Goal: Transaction & Acquisition: Book appointment/travel/reservation

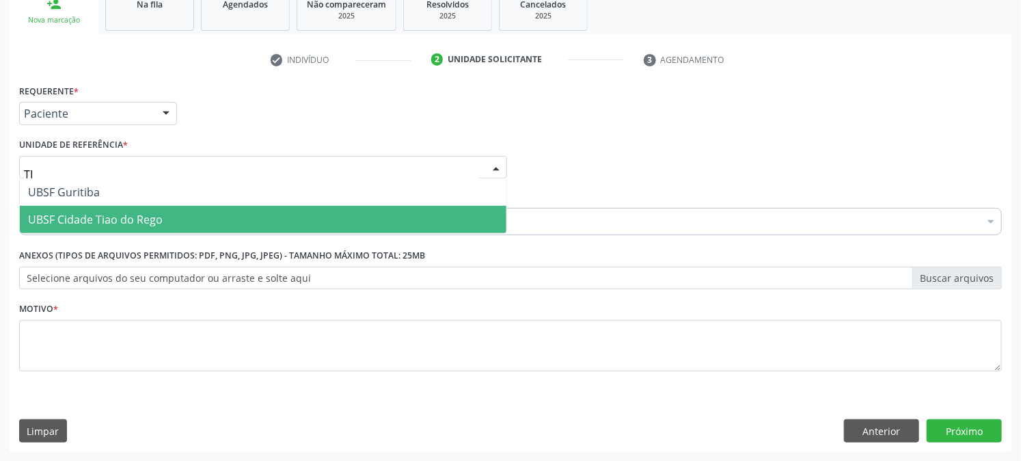
click at [115, 206] on span "UBSF Cidade Tiao do Rego" at bounding box center [263, 219] width 487 height 27
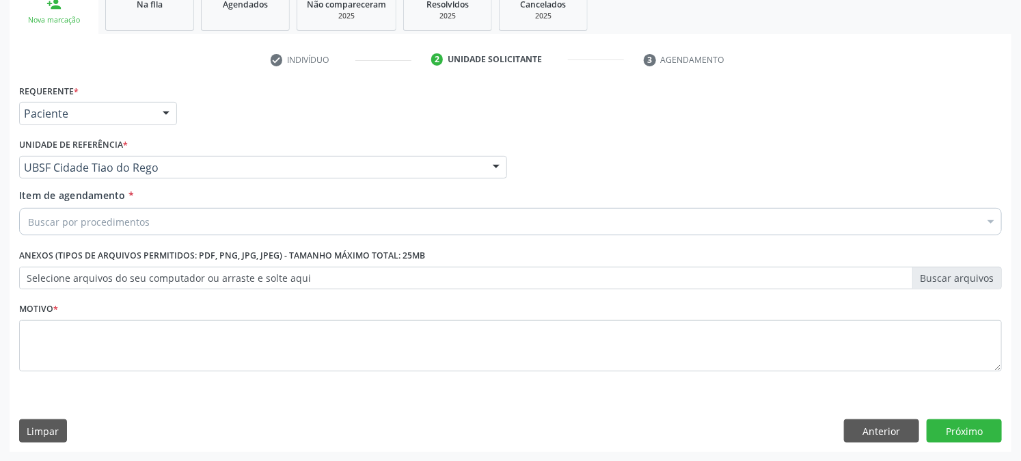
click at [120, 230] on div "Buscar por procedimentos" at bounding box center [510, 221] width 983 height 27
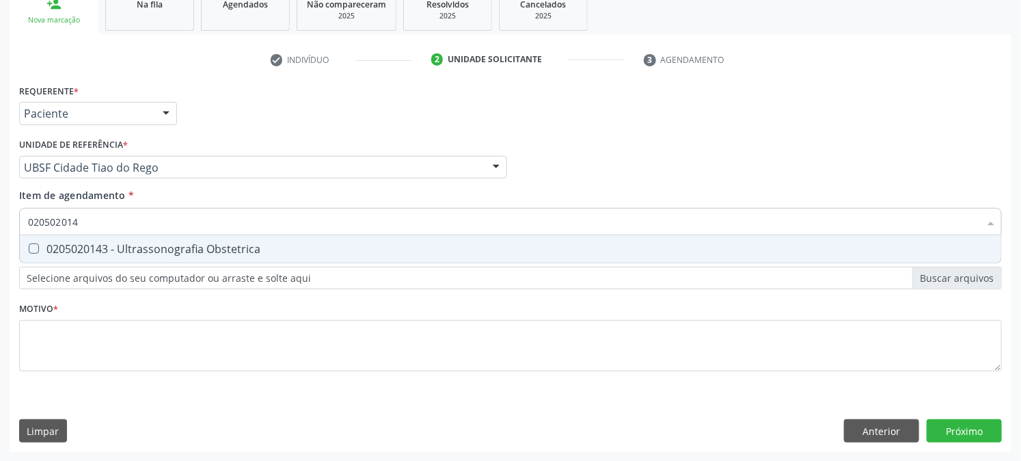
type input "0205020143"
click at [119, 248] on div "0205020143 - Ultrassonografia Obstetrica" at bounding box center [510, 248] width 965 height 11
checkbox Obstetrica "true"
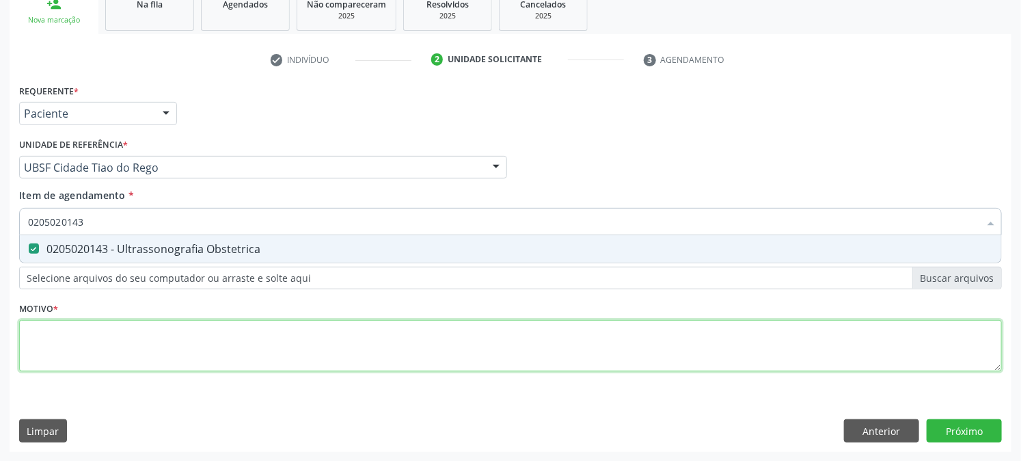
click at [119, 329] on div "Requerente * Paciente Médico(a) Enfermeiro(a) Paciente Nenhum resultado encontr…" at bounding box center [510, 236] width 983 height 310
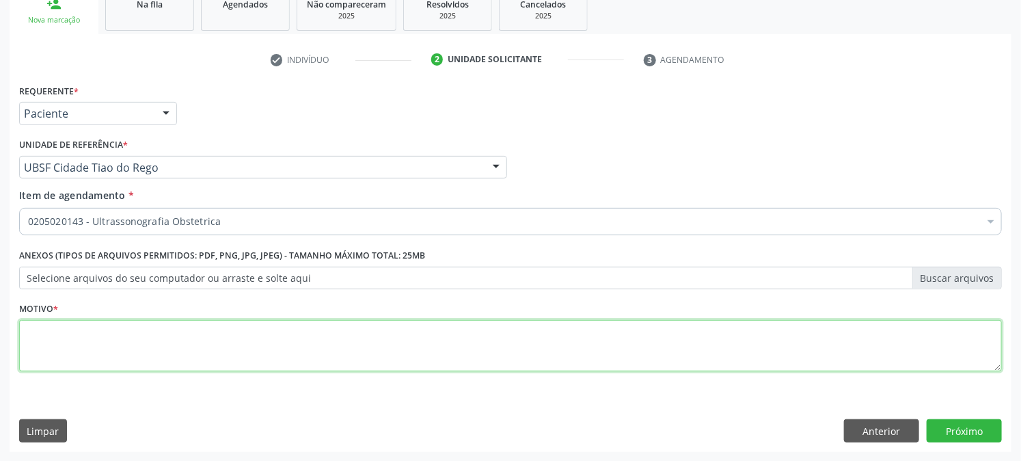
paste textarea "PRÉ [DATE]"
type textarea "PRÉ [DATE]"
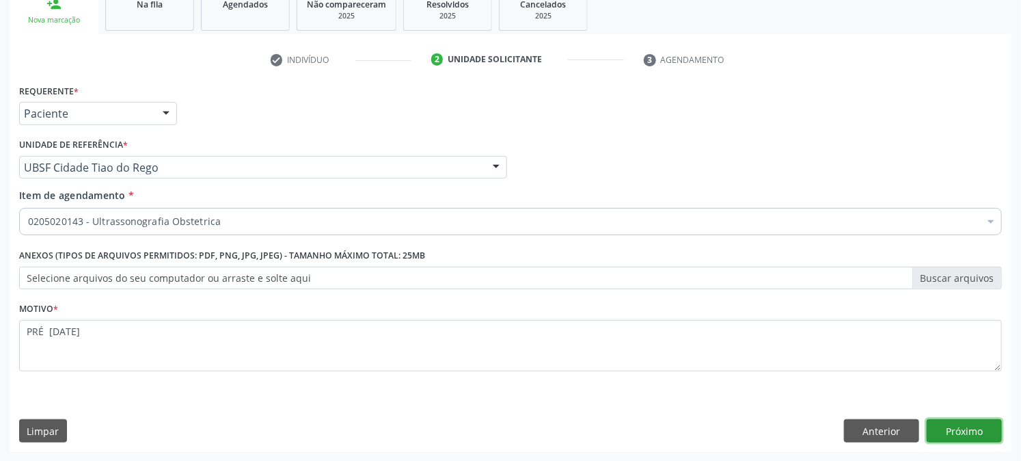
click at [954, 434] on button "Próximo" at bounding box center [964, 430] width 75 height 23
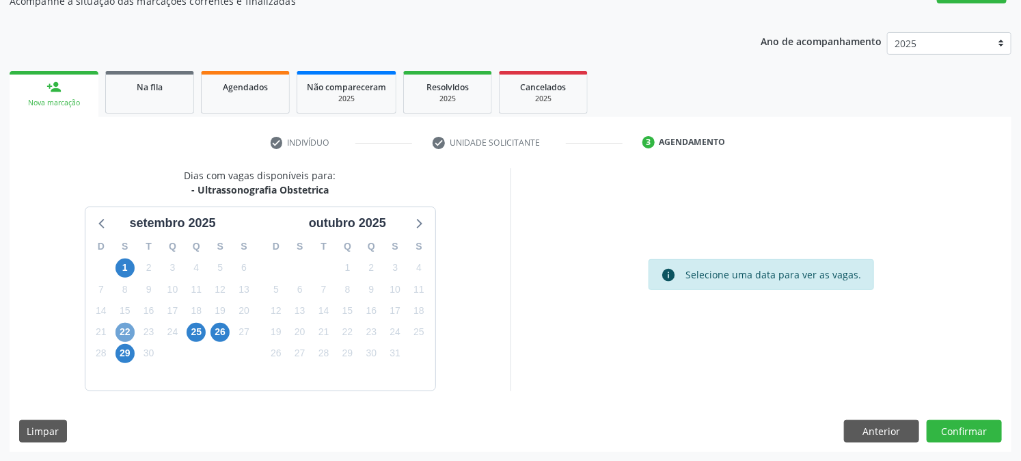
click at [129, 329] on span "22" at bounding box center [125, 332] width 19 height 19
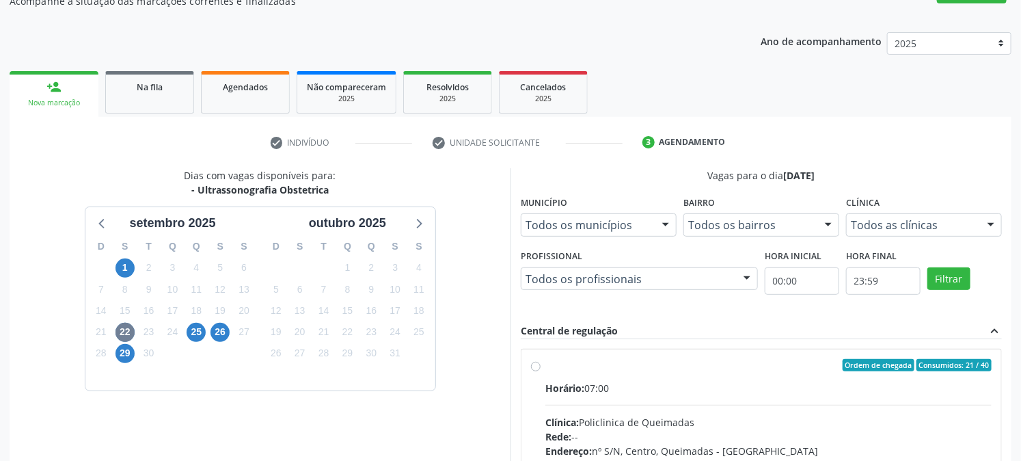
click at [623, 377] on label "Ordem de chegada Consumidos: 21 / 40 Horário: 07:00 Clínica: Policlinica de Que…" at bounding box center [769, 464] width 446 height 210
click at [541, 371] on input "Ordem de chegada Consumidos: 21 / 40 Horário: 07:00 Clínica: Policlinica de Que…" at bounding box center [536, 365] width 10 height 12
radio input "true"
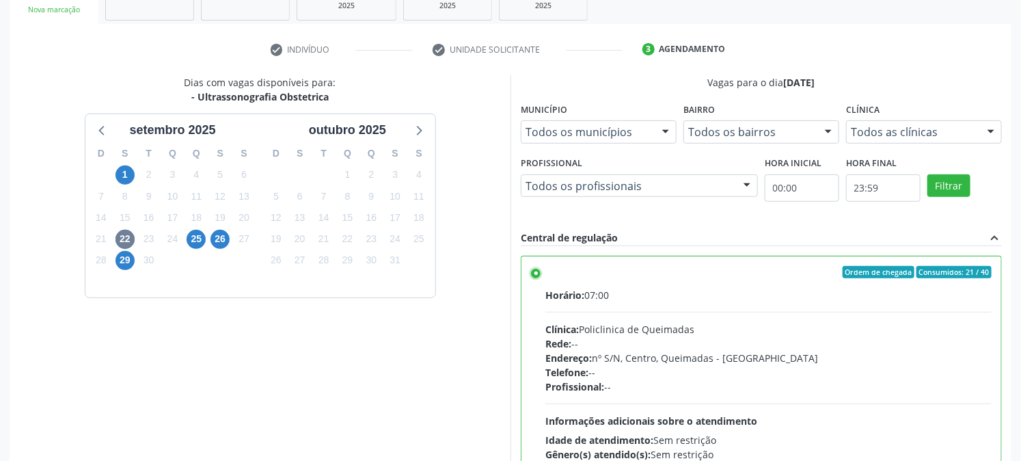
scroll to position [355, 0]
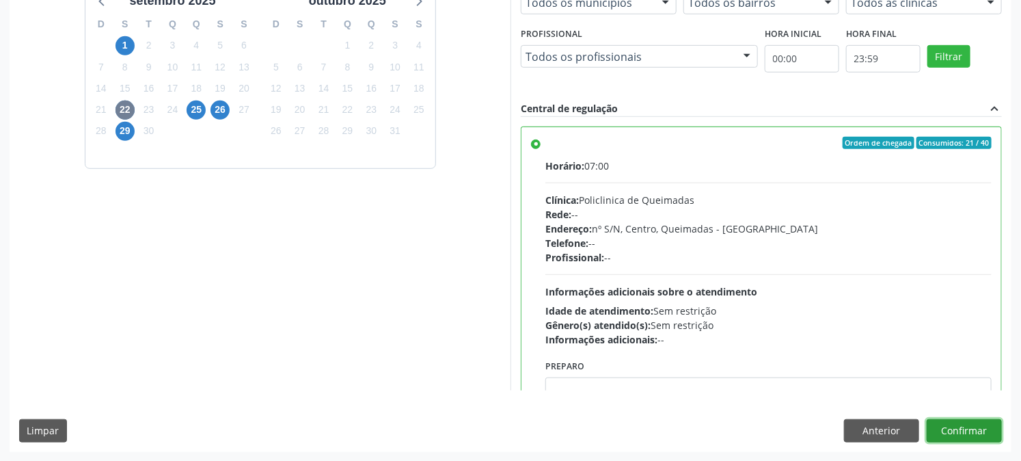
click at [952, 433] on button "Confirmar" at bounding box center [964, 430] width 75 height 23
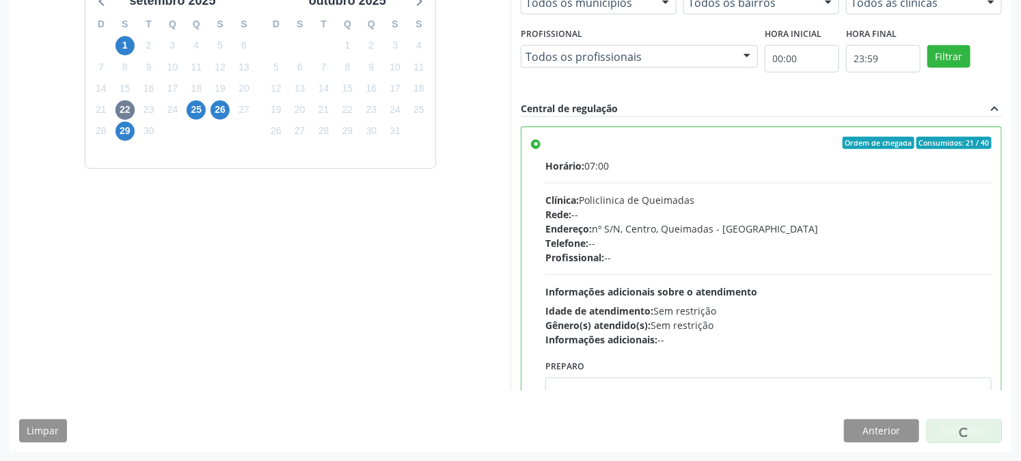
scroll to position [0, 0]
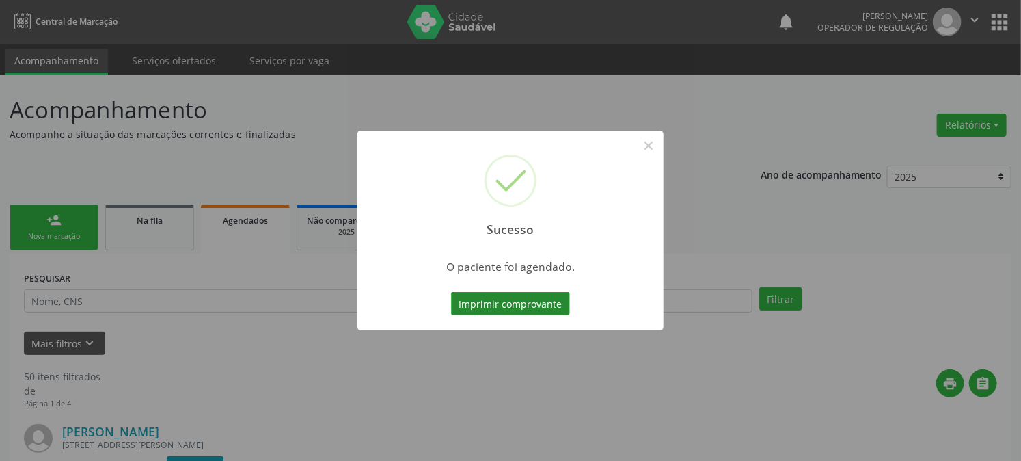
click at [508, 297] on button "Imprimir comprovante" at bounding box center [510, 303] width 119 height 23
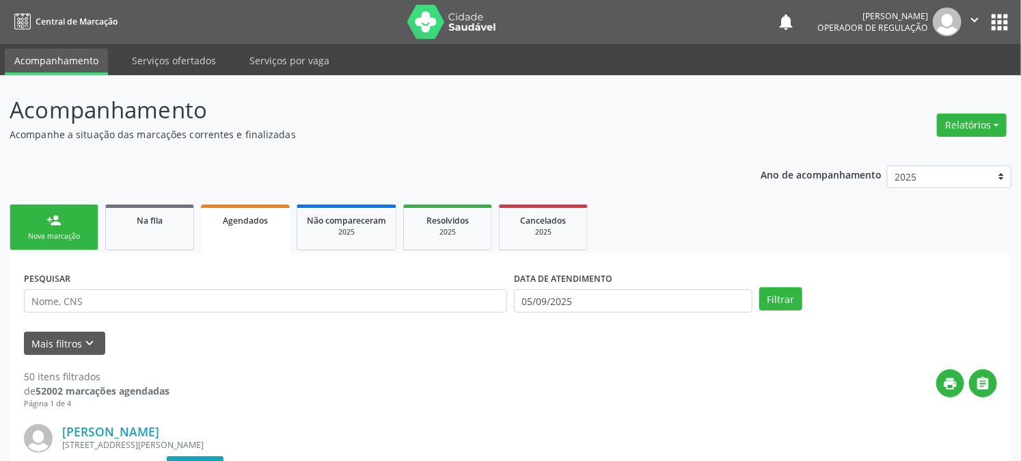
click at [59, 215] on div "person_add" at bounding box center [53, 220] width 15 height 15
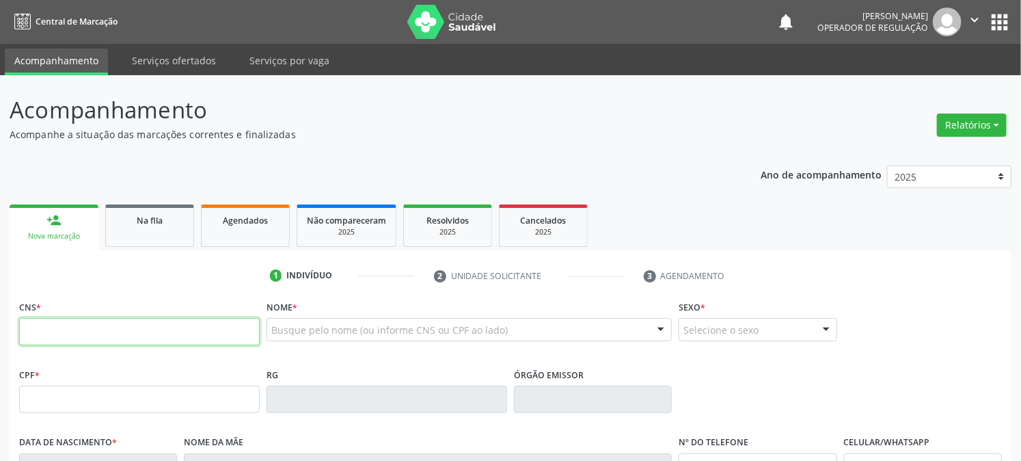
click at [90, 325] on input "text" at bounding box center [139, 331] width 241 height 27
type input "700"
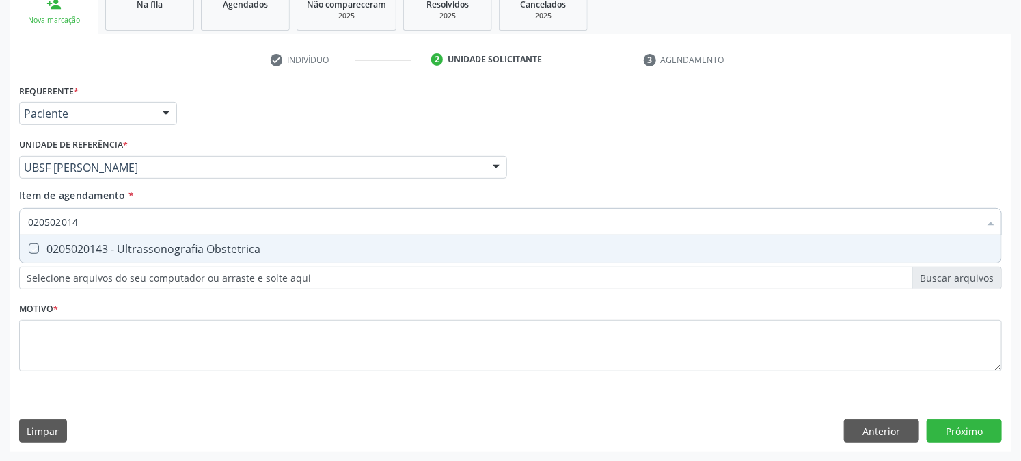
checkbox Obstetrica "true"
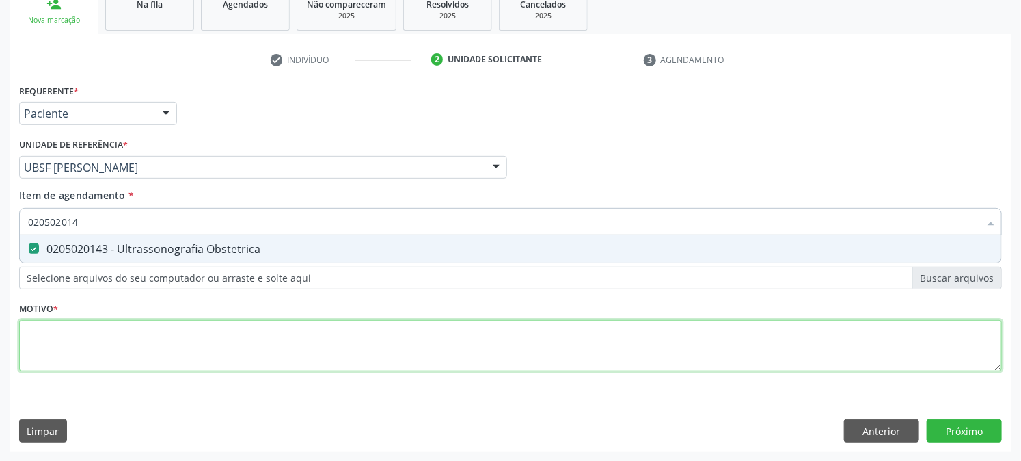
click at [99, 338] on div "Requerente * Paciente Médico(a) Enfermeiro(a) Paciente Nenhum resultado encontr…" at bounding box center [510, 236] width 983 height 310
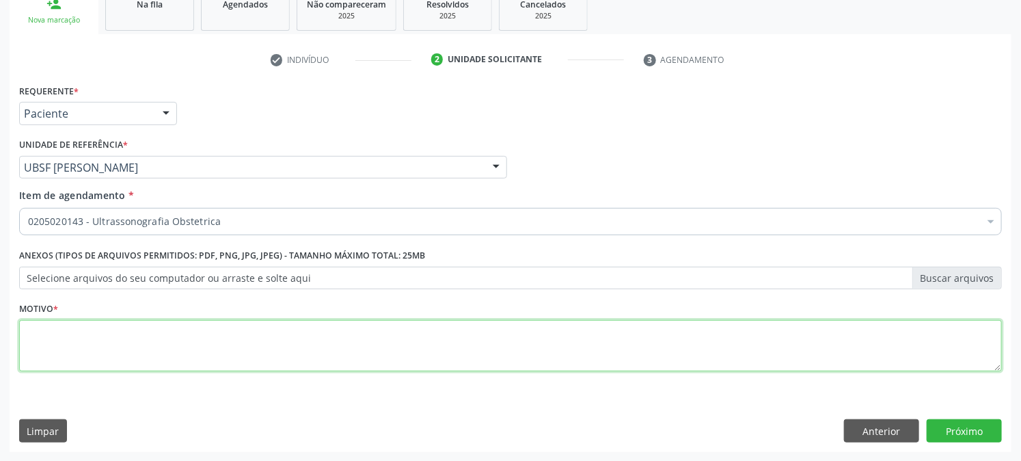
paste textarea "PRÉ [DATE]"
type textarea "PRÉ [DATE]"
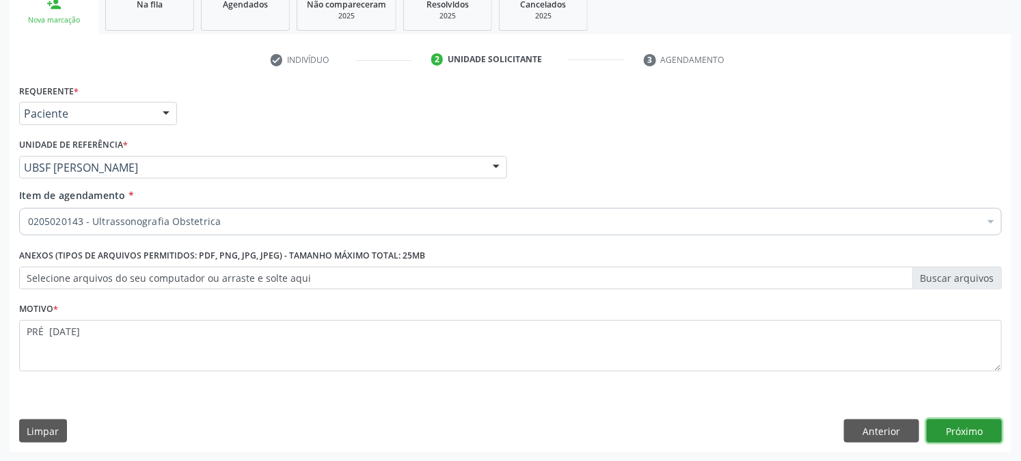
click at [971, 435] on button "Próximo" at bounding box center [964, 430] width 75 height 23
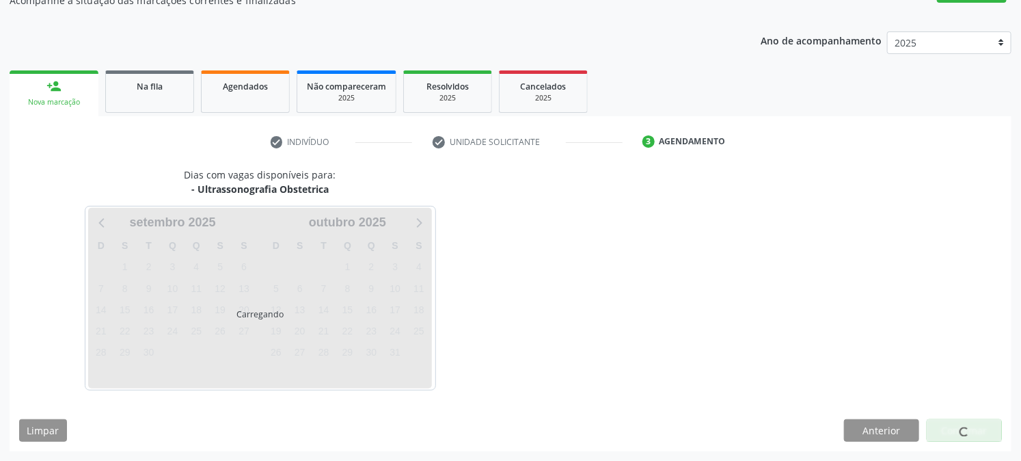
scroll to position [133, 0]
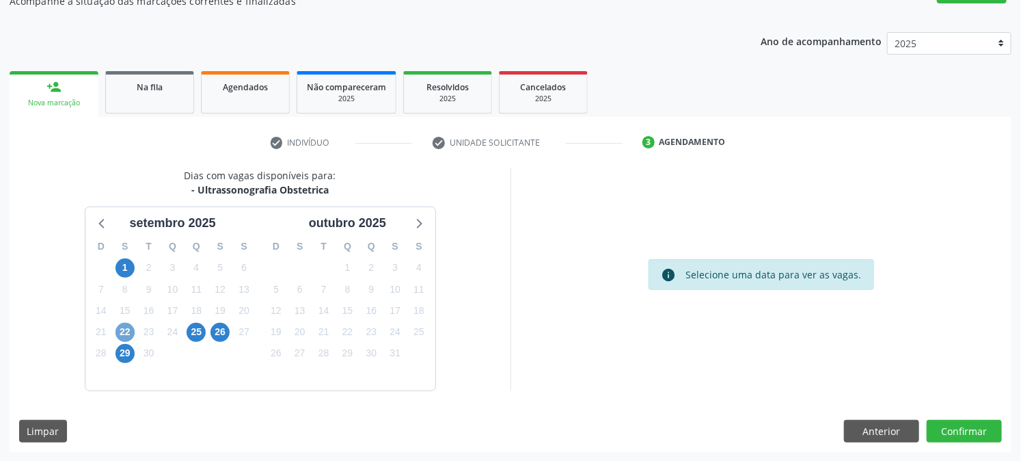
click at [130, 334] on span "22" at bounding box center [125, 332] width 19 height 19
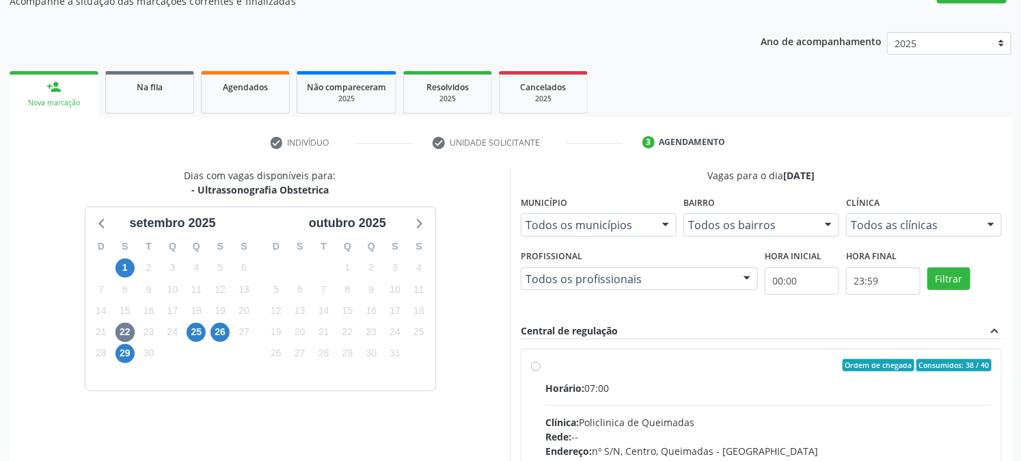
drag, startPoint x: 552, startPoint y: 359, endPoint x: 572, endPoint y: 360, distance: 20.5
click at [552, 360] on div "Ordem de chegada Consumidos: 38 / 40" at bounding box center [769, 365] width 446 height 12
click at [541, 360] on input "Ordem de chegada Consumidos: 38 / 40 Horário: 07:00 Clínica: Policlinica de Que…" at bounding box center [536, 365] width 10 height 12
radio input "true"
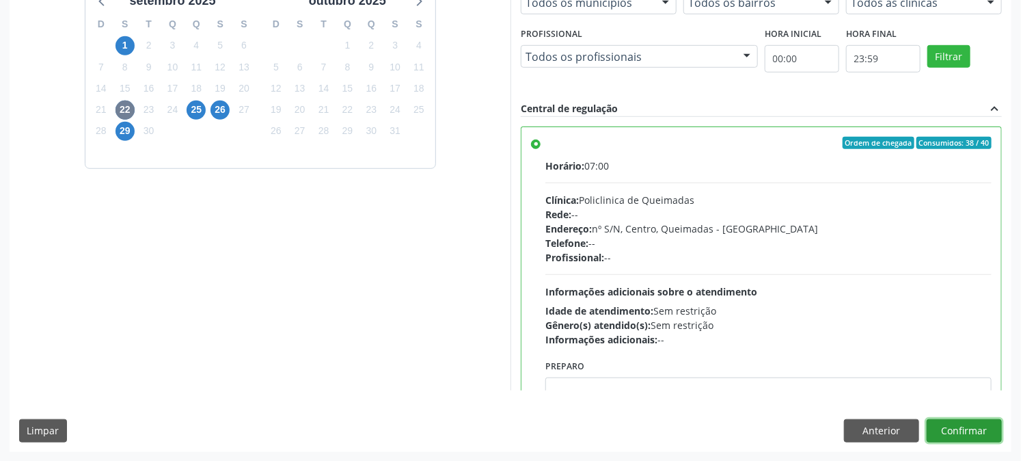
click at [961, 421] on button "Confirmar" at bounding box center [964, 430] width 75 height 23
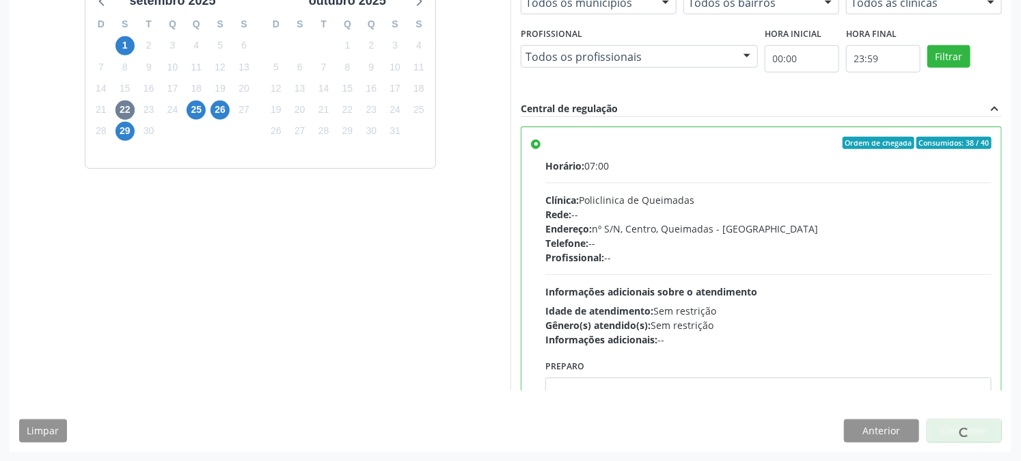
click at [942, 431] on div at bounding box center [964, 430] width 75 height 23
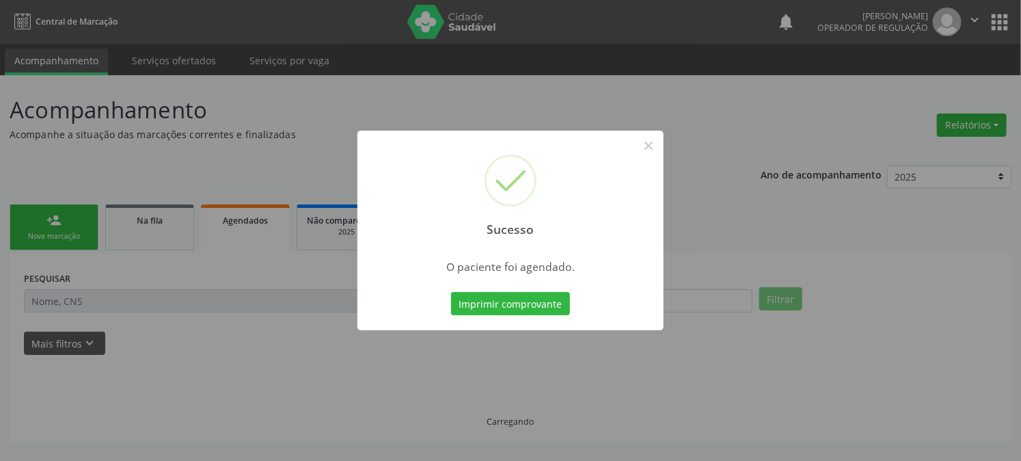
scroll to position [0, 0]
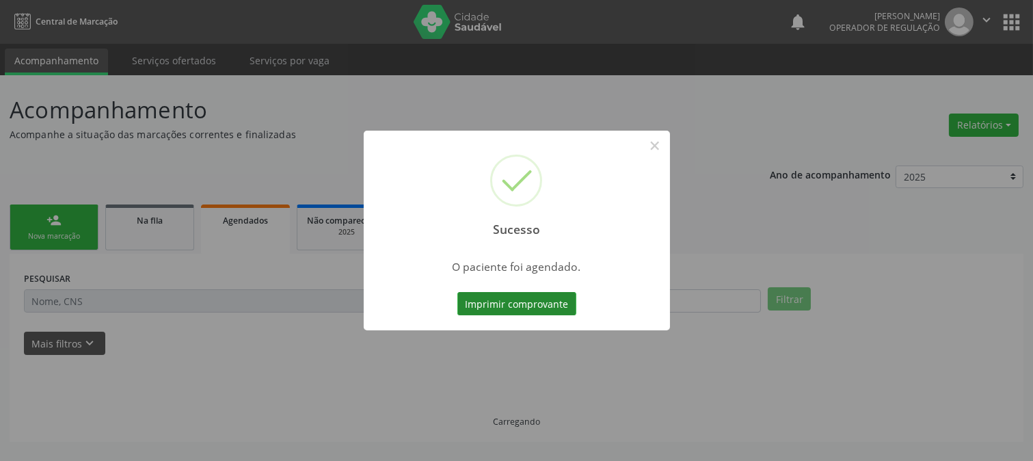
click at [489, 310] on button "Imprimir comprovante" at bounding box center [516, 303] width 119 height 23
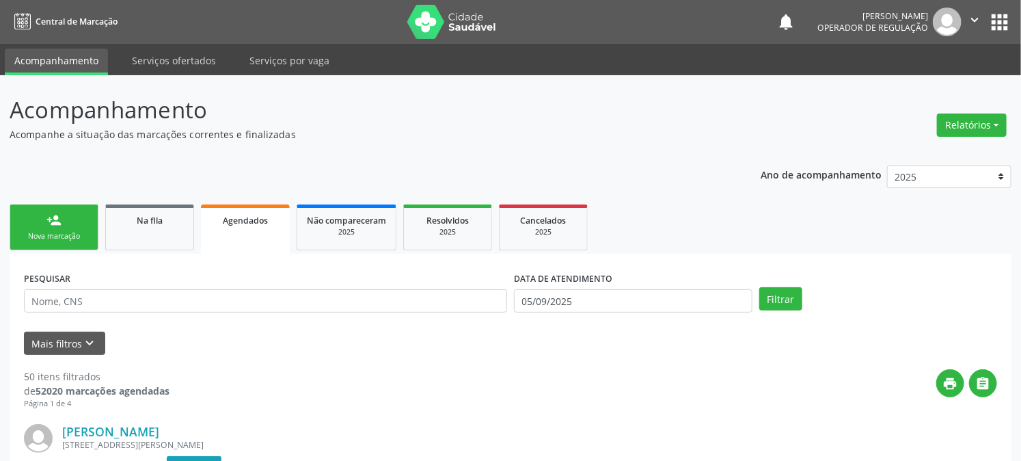
click at [51, 226] on div "person_add" at bounding box center [53, 220] width 15 height 15
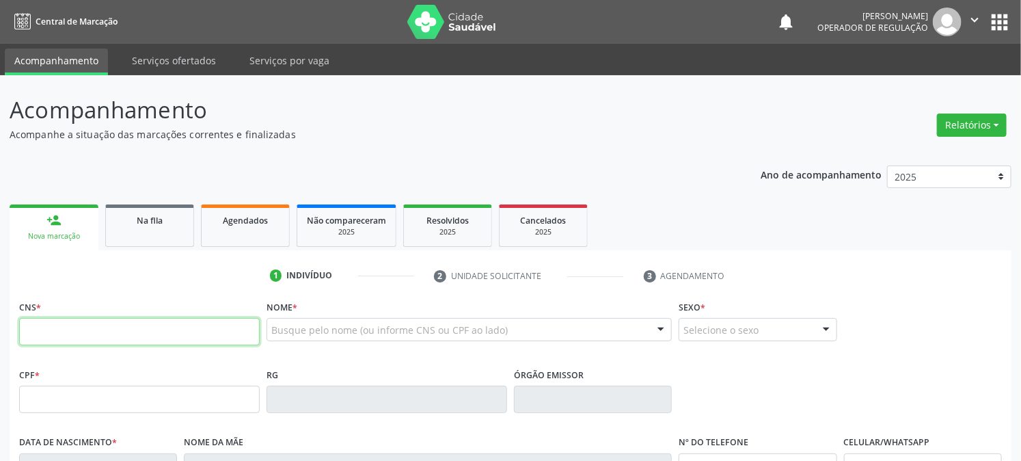
click at [113, 345] on input "text" at bounding box center [139, 331] width 241 height 27
click at [113, 318] on input "text" at bounding box center [139, 331] width 241 height 27
type input "704 8030 1656 1247"
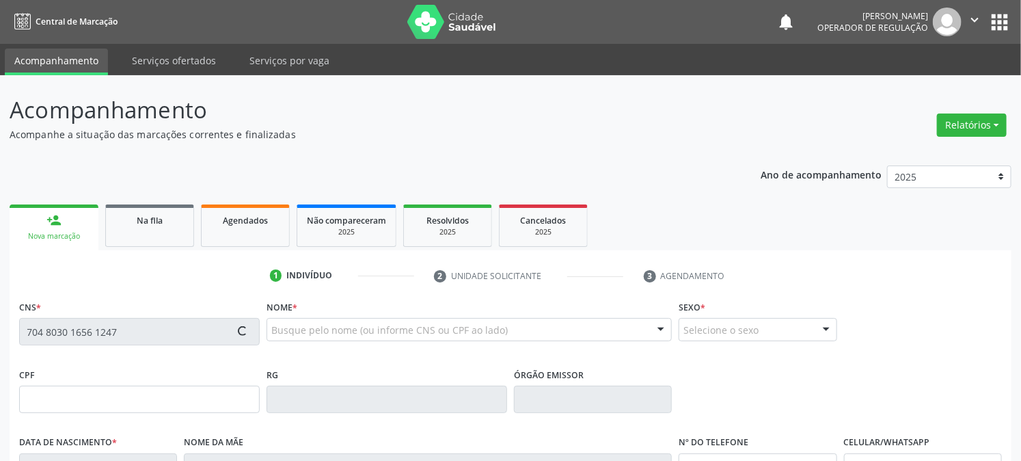
type input "170.541.694-25"
type input "02/08/1999"
type input "Maria Luisa Ferreira Barbosa"
type input "(83) 99118-6807"
type input "272"
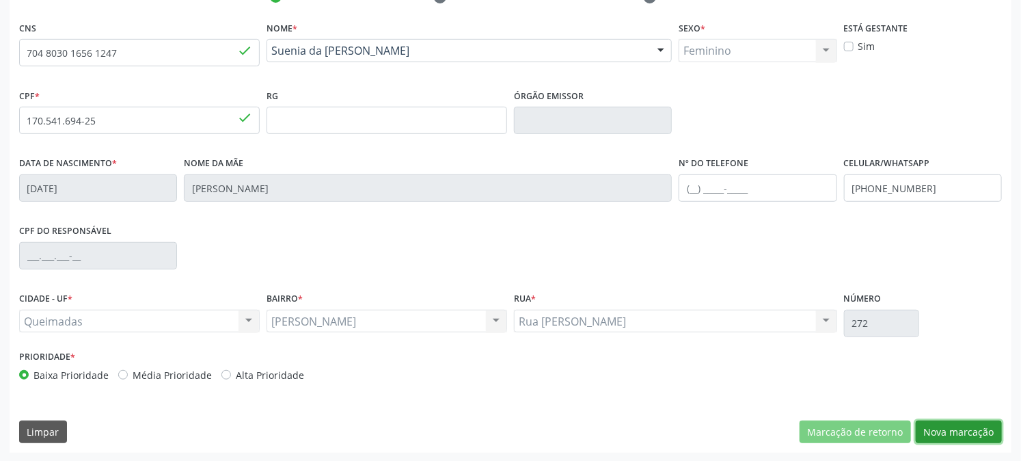
click at [939, 436] on button "Nova marcação" at bounding box center [959, 431] width 86 height 23
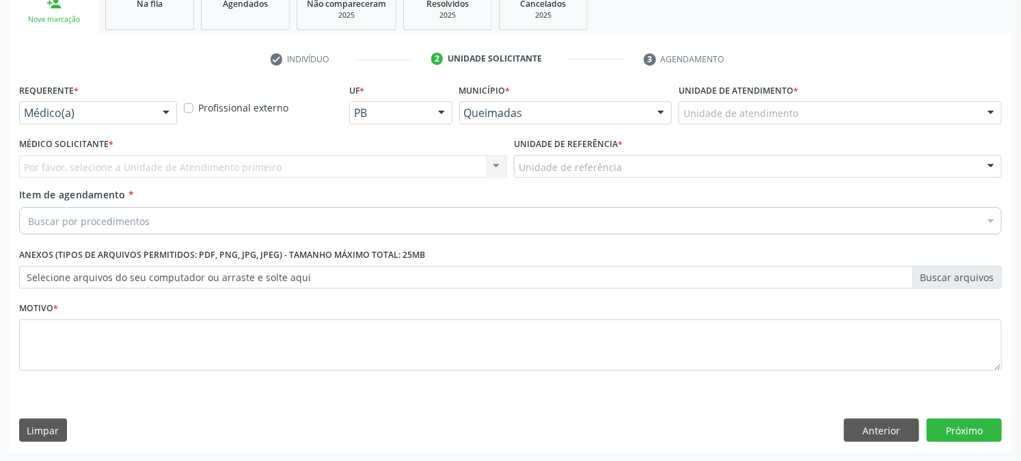
scroll to position [216, 0]
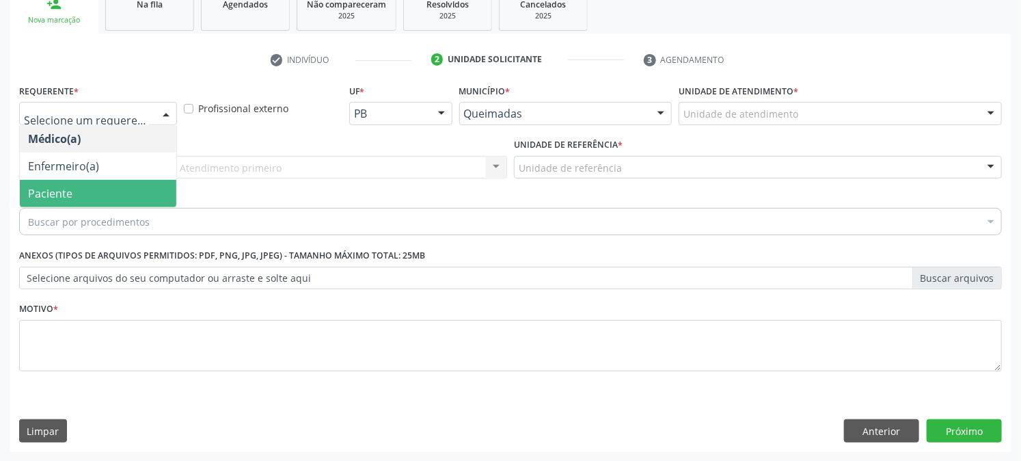
click at [59, 192] on span "Paciente" at bounding box center [50, 193] width 44 height 15
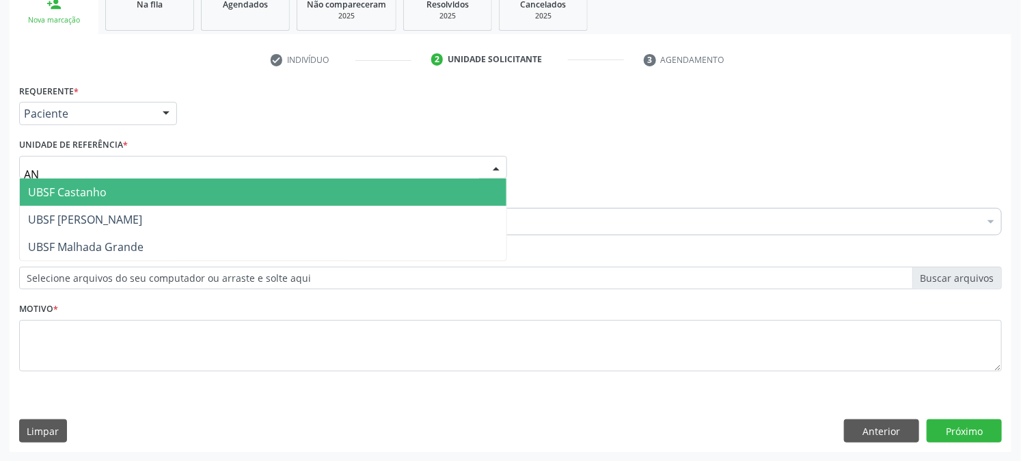
type input "ANI"
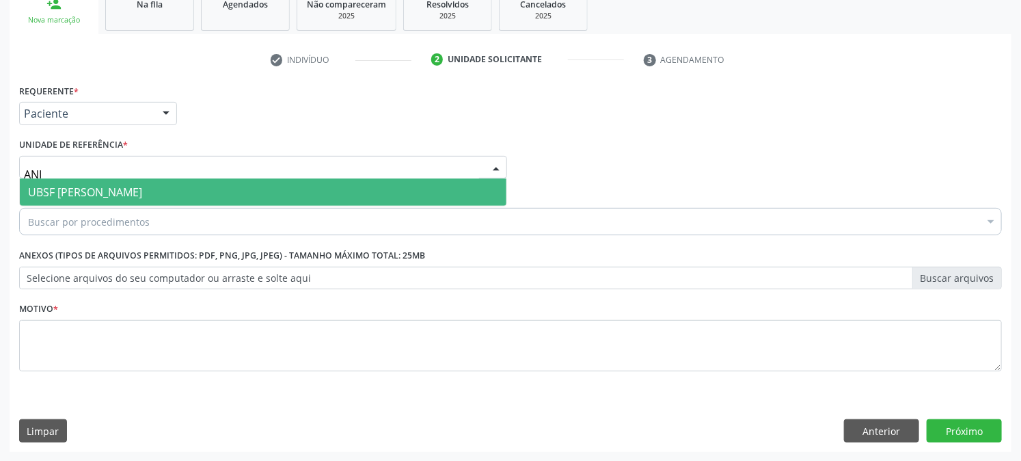
click at [77, 191] on span "UBSF [PERSON_NAME]" at bounding box center [85, 192] width 114 height 15
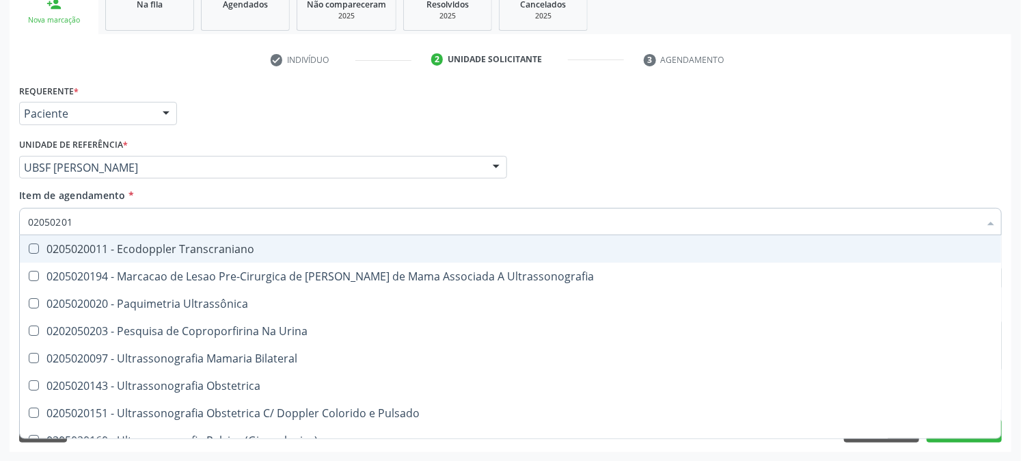
type input "020502014"
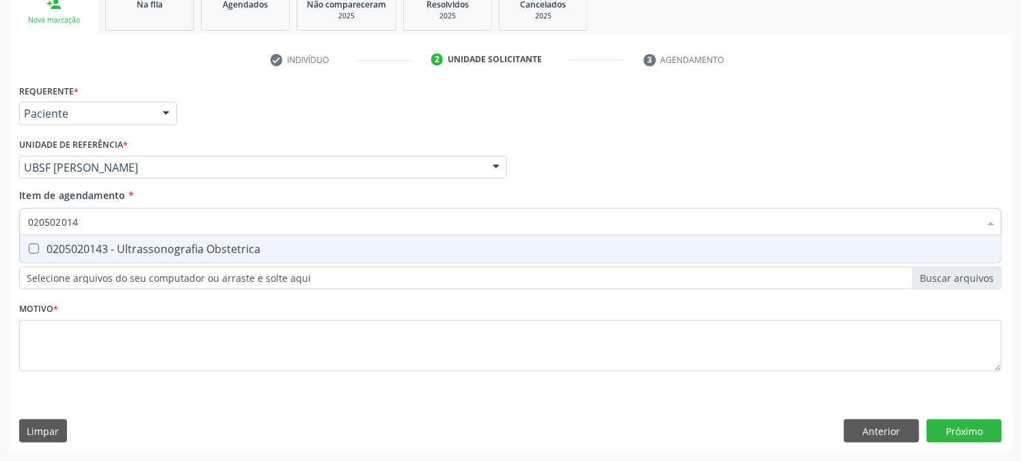
click at [83, 248] on div "0205020143 - Ultrassonografia Obstetrica" at bounding box center [510, 248] width 965 height 11
checkbox Obstetrica "true"
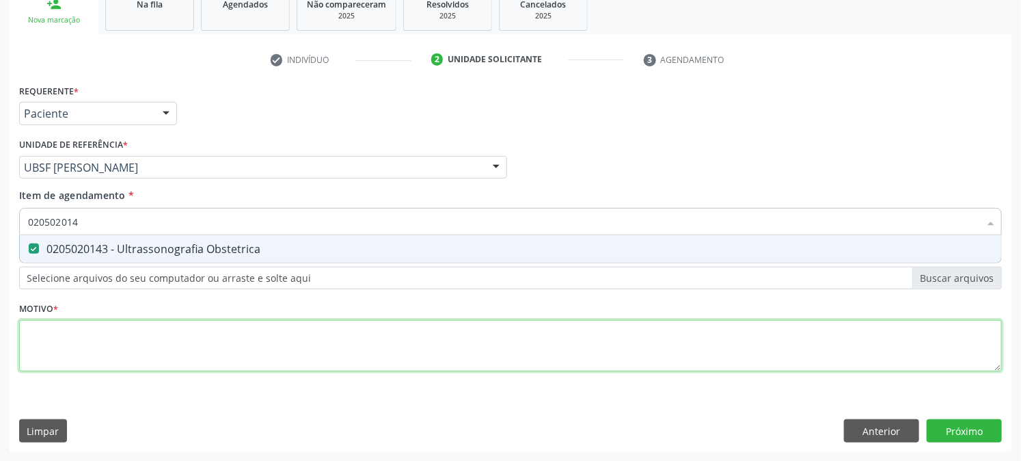
click at [67, 364] on div "Requerente * Paciente Médico(a) Enfermeiro(a) Paciente Nenhum resultado encontr…" at bounding box center [510, 236] width 983 height 310
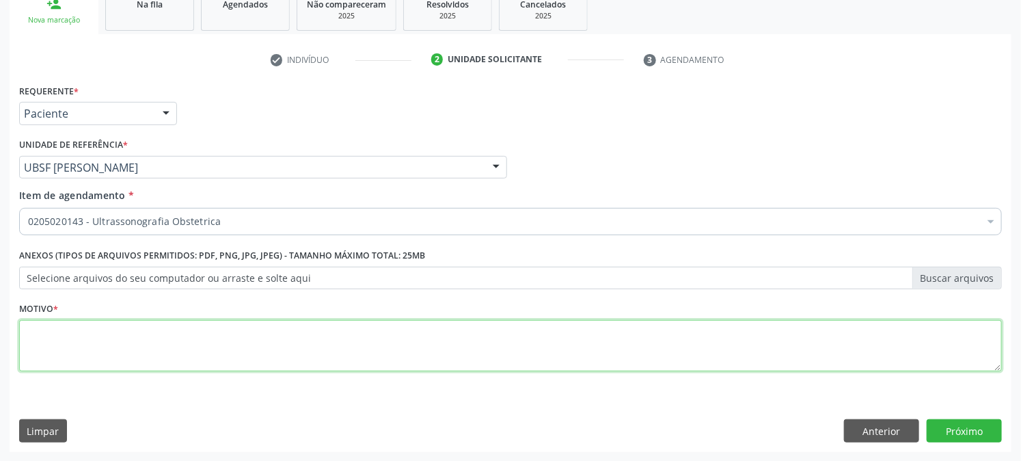
paste textarea "PRÉ [DATE]"
type textarea "PRÉ [DATE]"
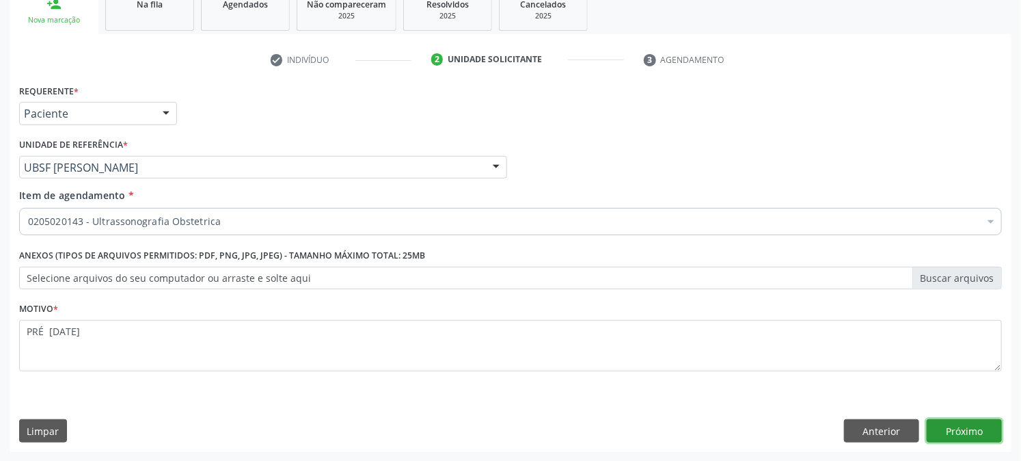
click at [985, 425] on button "Próximo" at bounding box center [964, 430] width 75 height 23
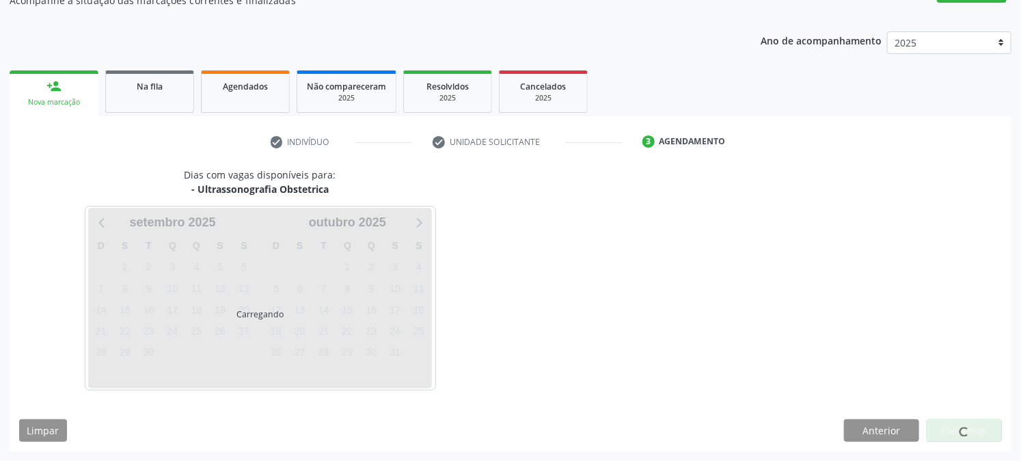
scroll to position [133, 0]
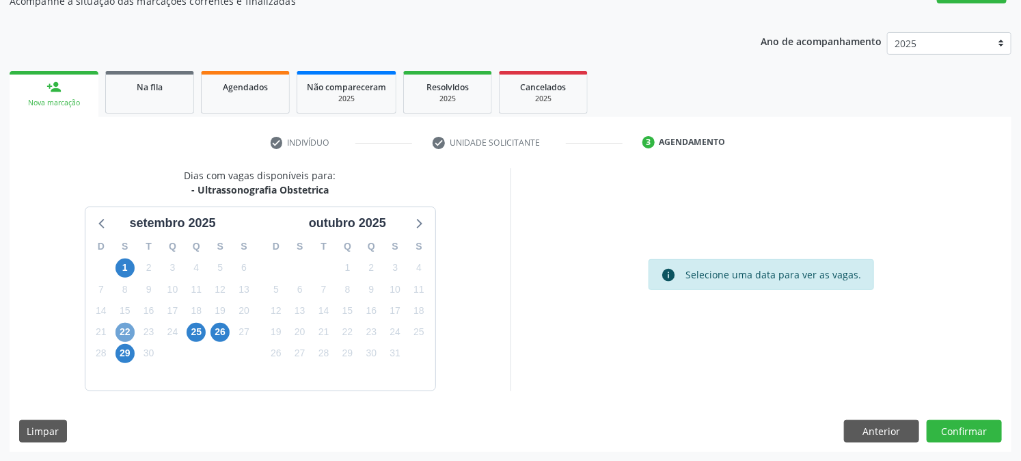
click at [125, 325] on span "22" at bounding box center [125, 332] width 19 height 19
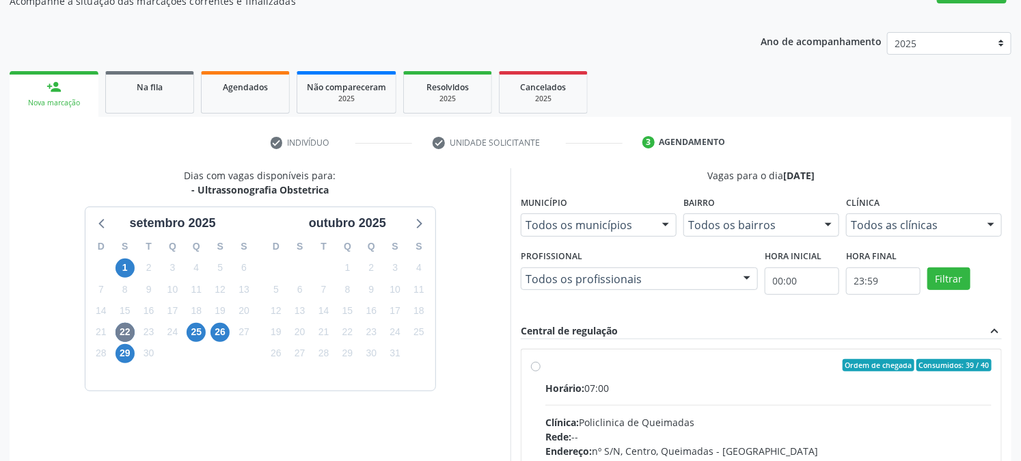
click at [621, 383] on div "Horário: 07:00" at bounding box center [769, 388] width 446 height 14
click at [541, 371] on input "Ordem de chegada Consumidos: 39 / 40 Horário: 07:00 Clínica: Policlinica de Que…" at bounding box center [536, 365] width 10 height 12
radio input "true"
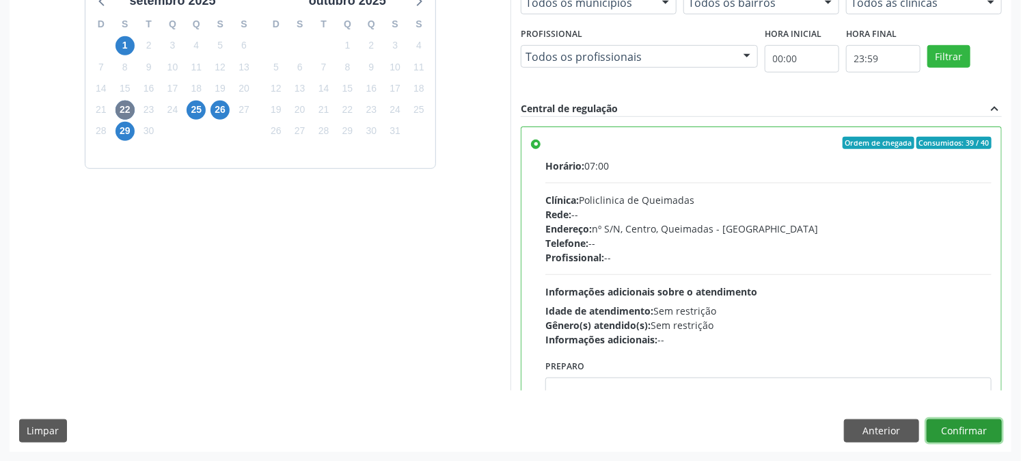
click at [969, 433] on button "Confirmar" at bounding box center [964, 430] width 75 height 23
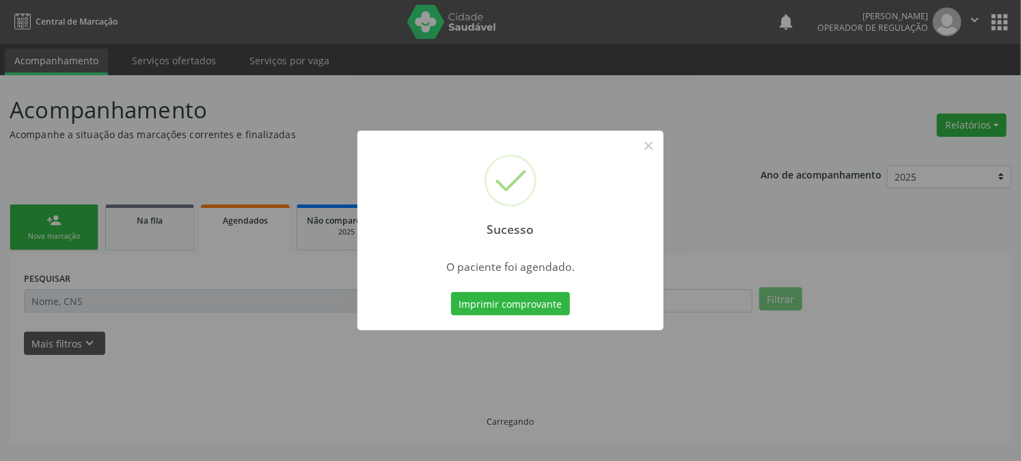
scroll to position [0, 0]
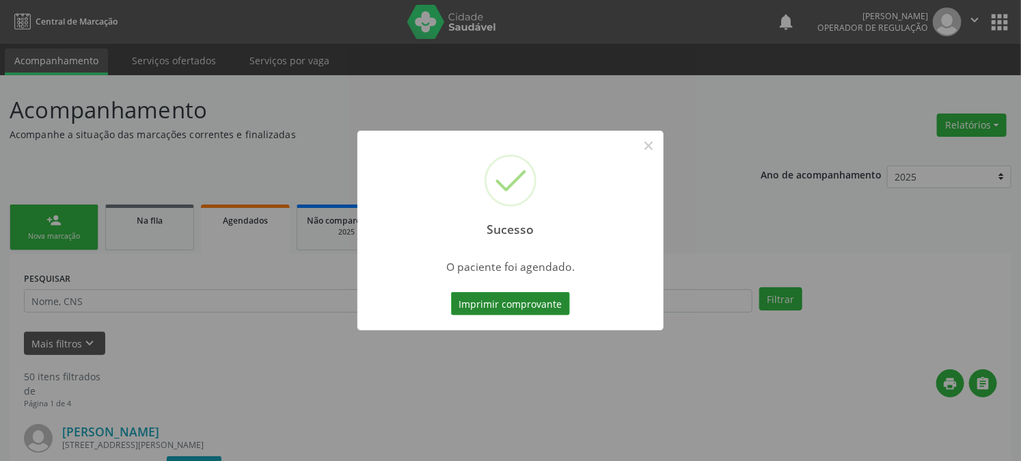
click at [464, 305] on button "Imprimir comprovante" at bounding box center [510, 303] width 119 height 23
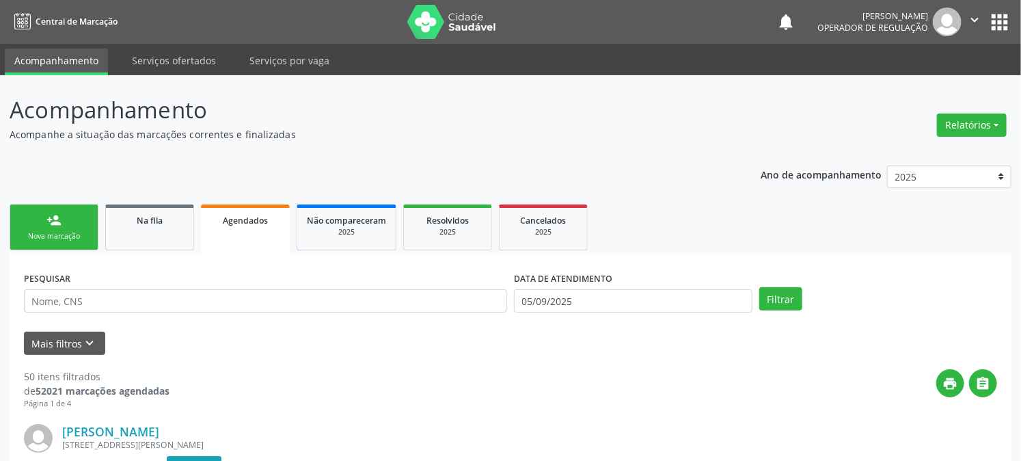
click at [55, 226] on div "person_add" at bounding box center [53, 220] width 15 height 15
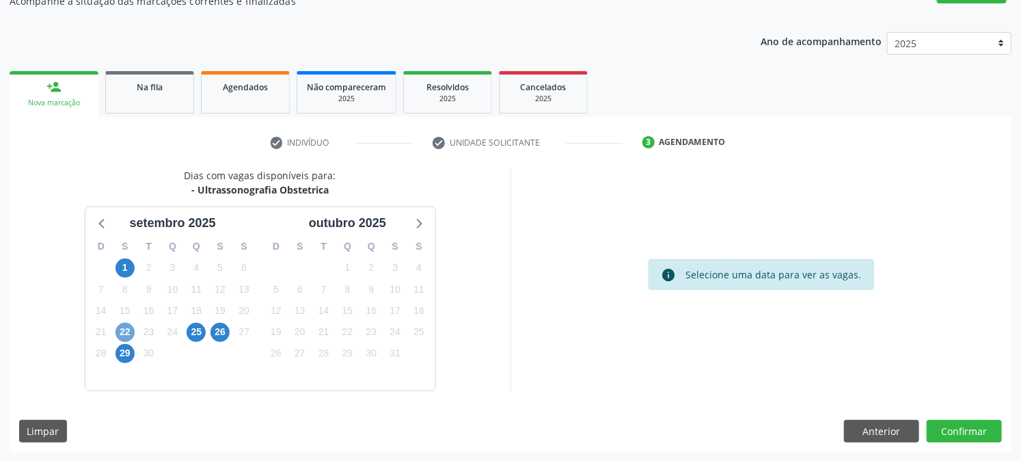
click at [120, 331] on span "22" at bounding box center [125, 332] width 19 height 19
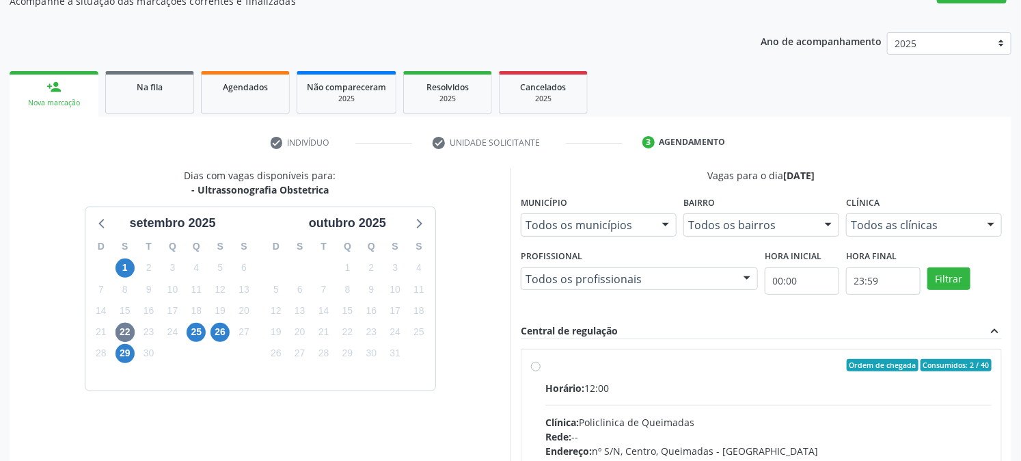
click at [554, 372] on label "Ordem de chegada Consumidos: 2 / 40 Horário: 12:00 Clínica: Policlinica de Quei…" at bounding box center [769, 464] width 446 height 210
click at [541, 371] on input "Ordem de chegada Consumidos: 2 / 40 Horário: 12:00 Clínica: Policlinica de Quei…" at bounding box center [536, 365] width 10 height 12
radio input "true"
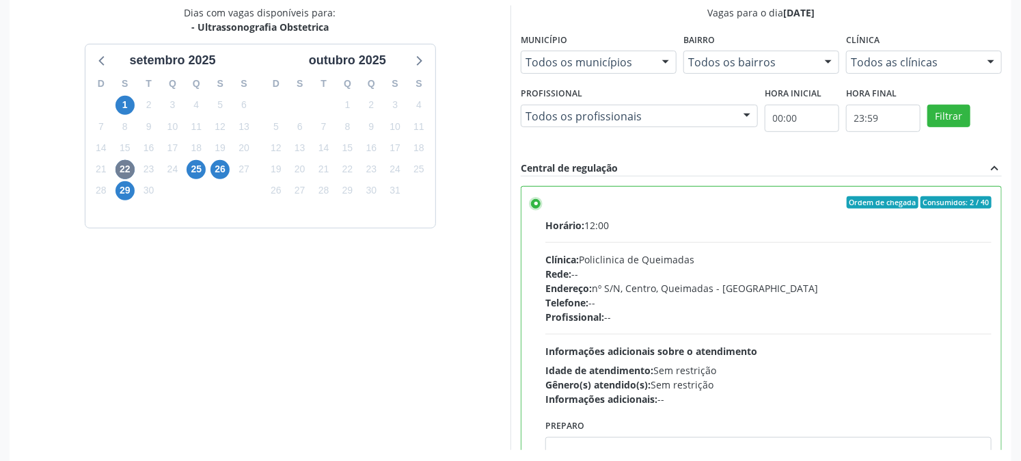
scroll to position [355, 0]
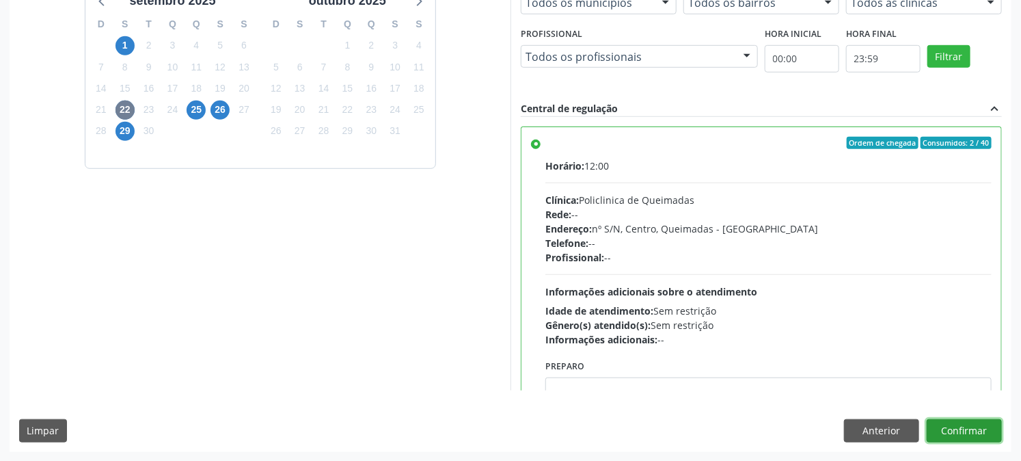
click at [987, 421] on button "Confirmar" at bounding box center [964, 430] width 75 height 23
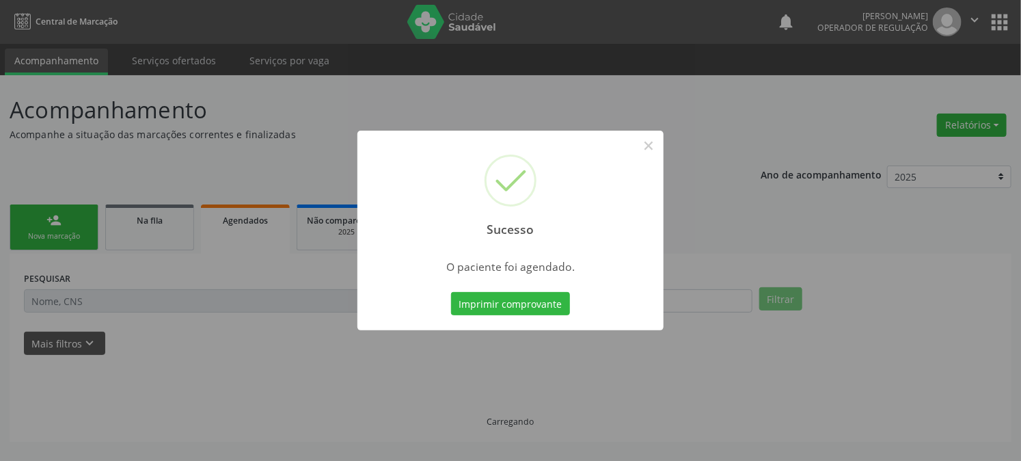
scroll to position [0, 0]
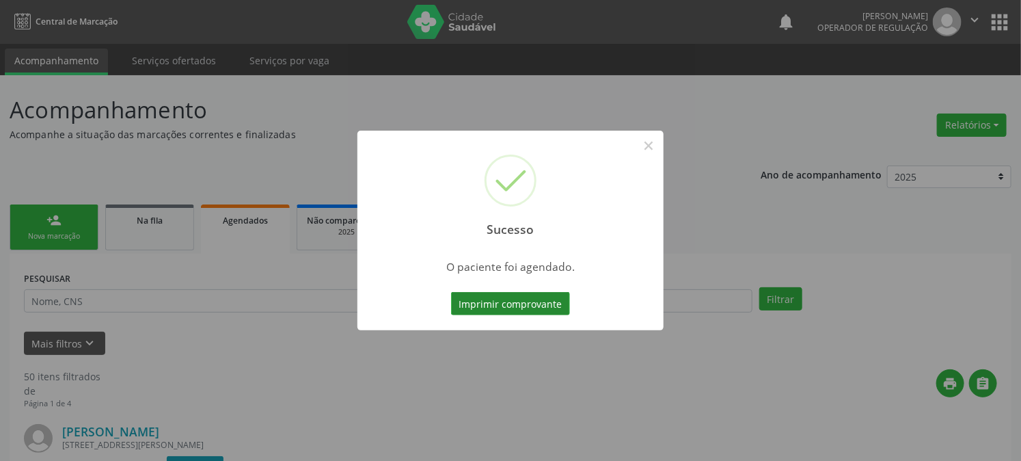
click at [506, 304] on button "Imprimir comprovante" at bounding box center [510, 303] width 119 height 23
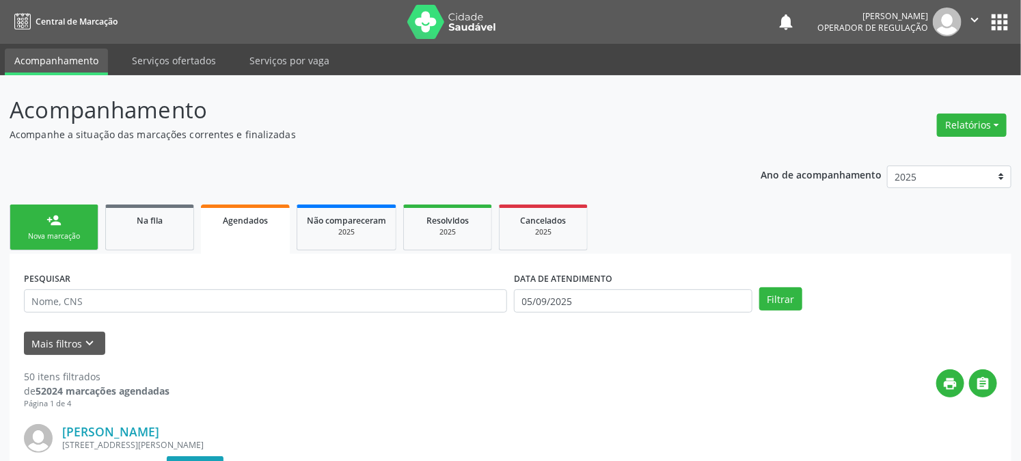
click at [51, 241] on div "Nova marcação" at bounding box center [54, 236] width 68 height 10
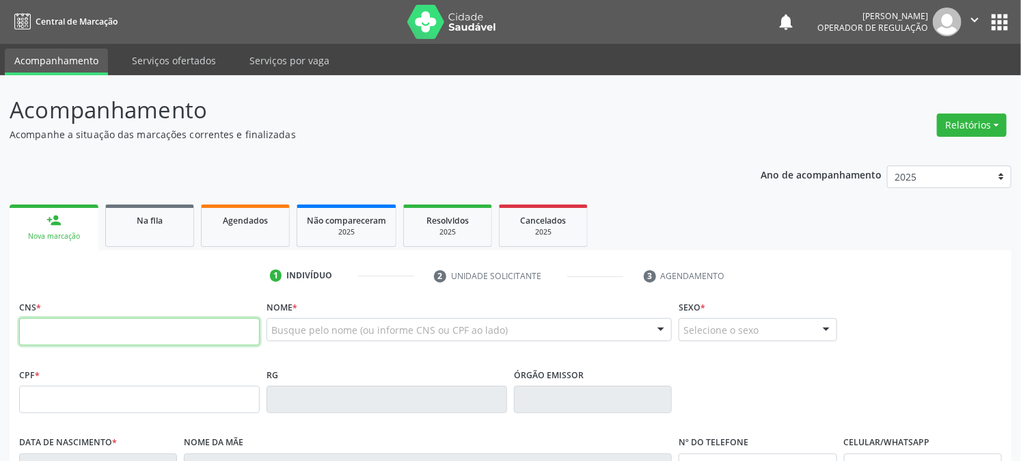
click at [70, 343] on input "text" at bounding box center [139, 331] width 241 height 27
click at [1002, 14] on button "apps" at bounding box center [1000, 22] width 24 height 24
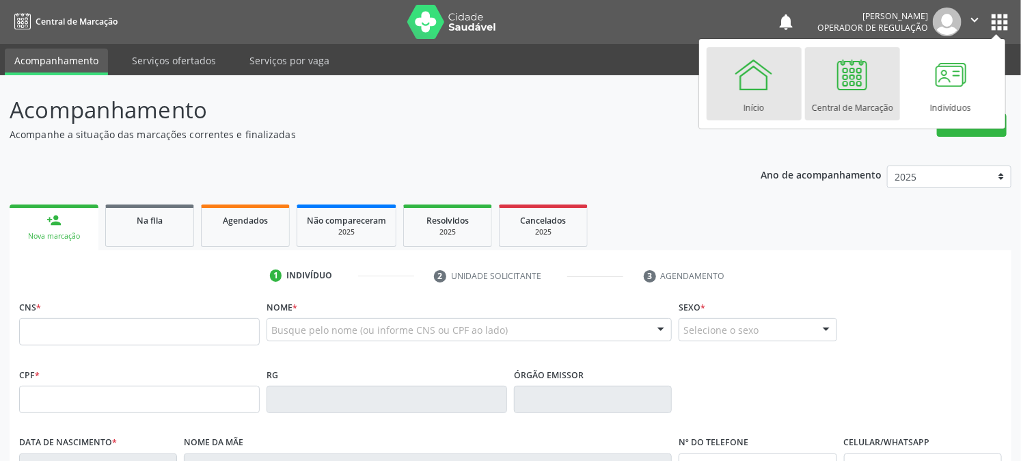
click at [757, 100] on div "Início" at bounding box center [754, 104] width 21 height 18
